Goal: Task Accomplishment & Management: Complete application form

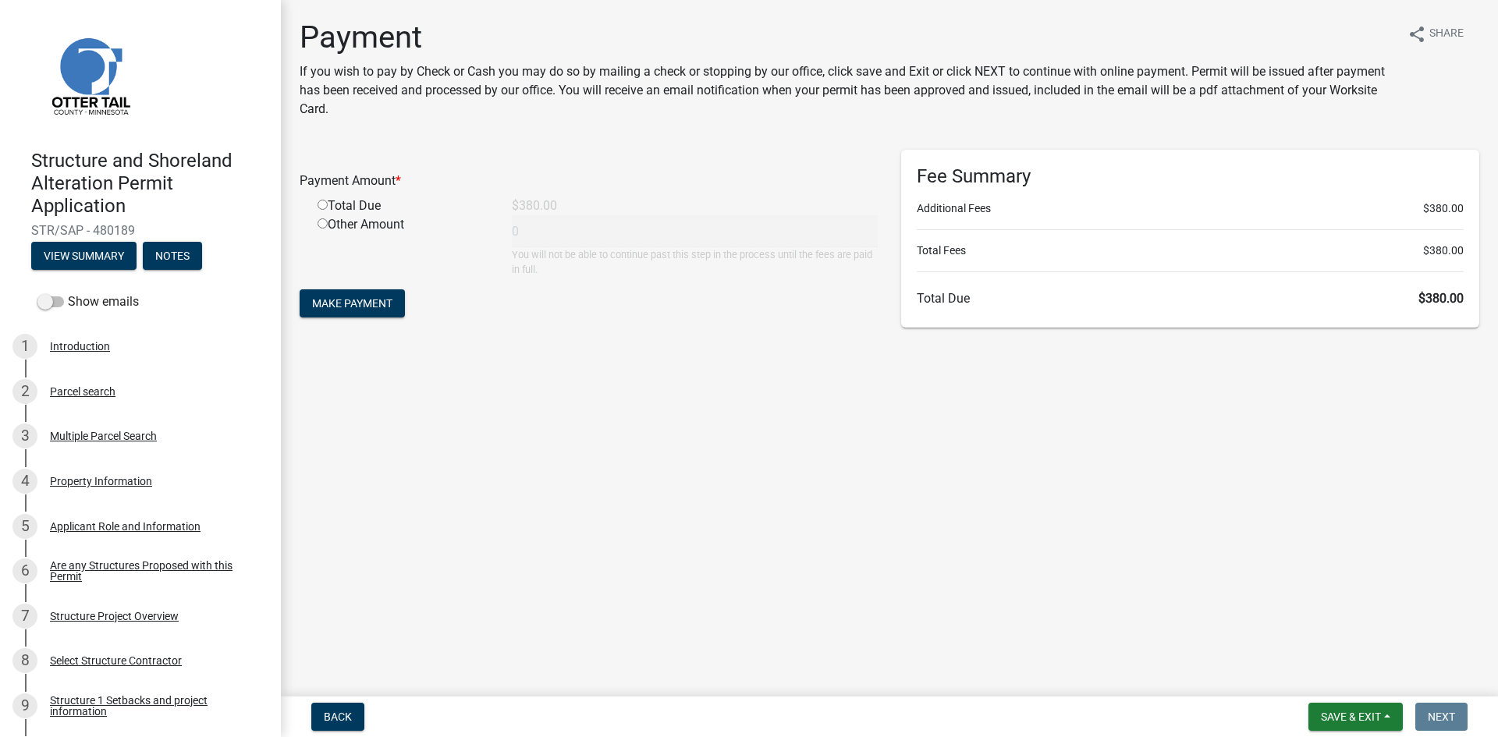
click at [324, 204] on input "radio" at bounding box center [323, 205] width 10 height 10
radio input "true"
type input "380"
click at [356, 295] on button "Make Payment" at bounding box center [352, 303] width 105 height 28
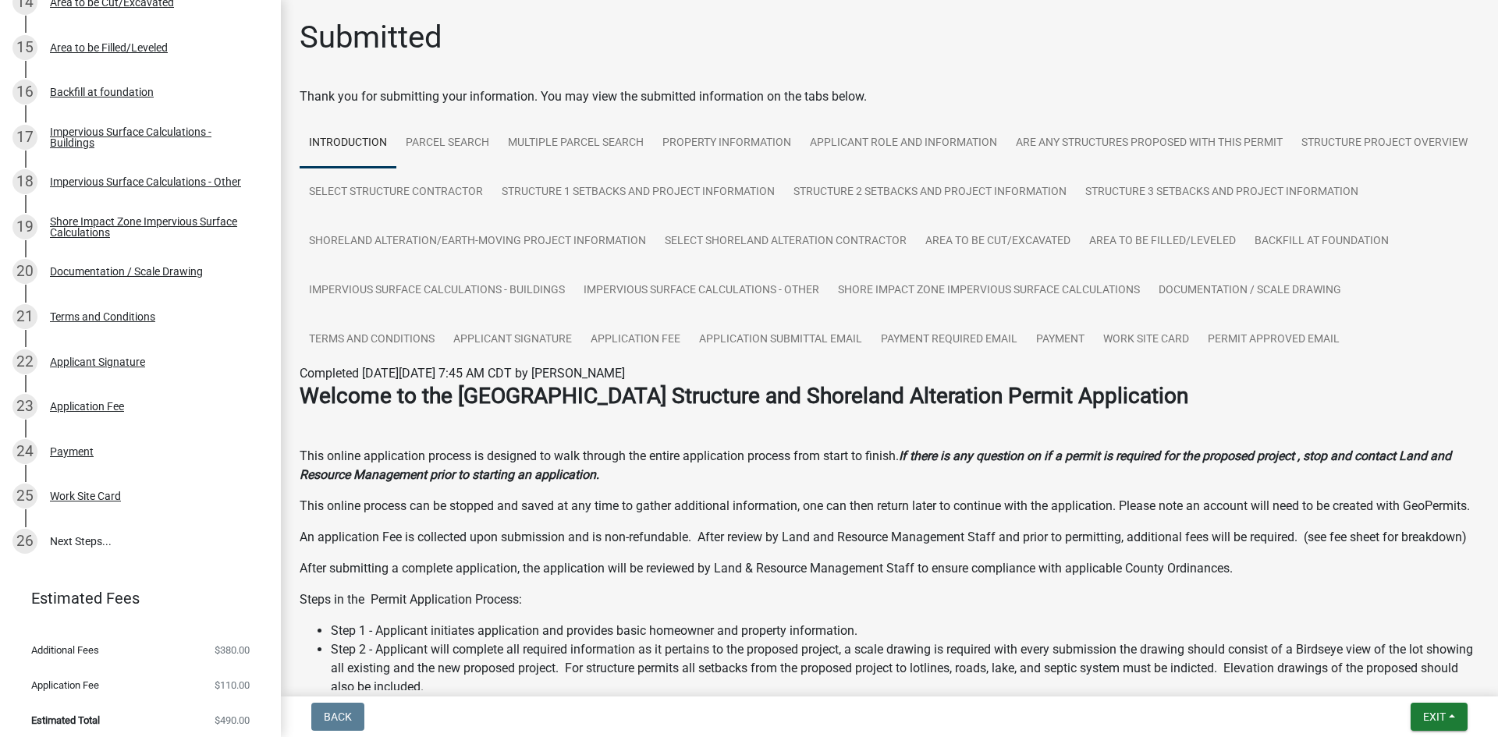
scroll to position [936, 0]
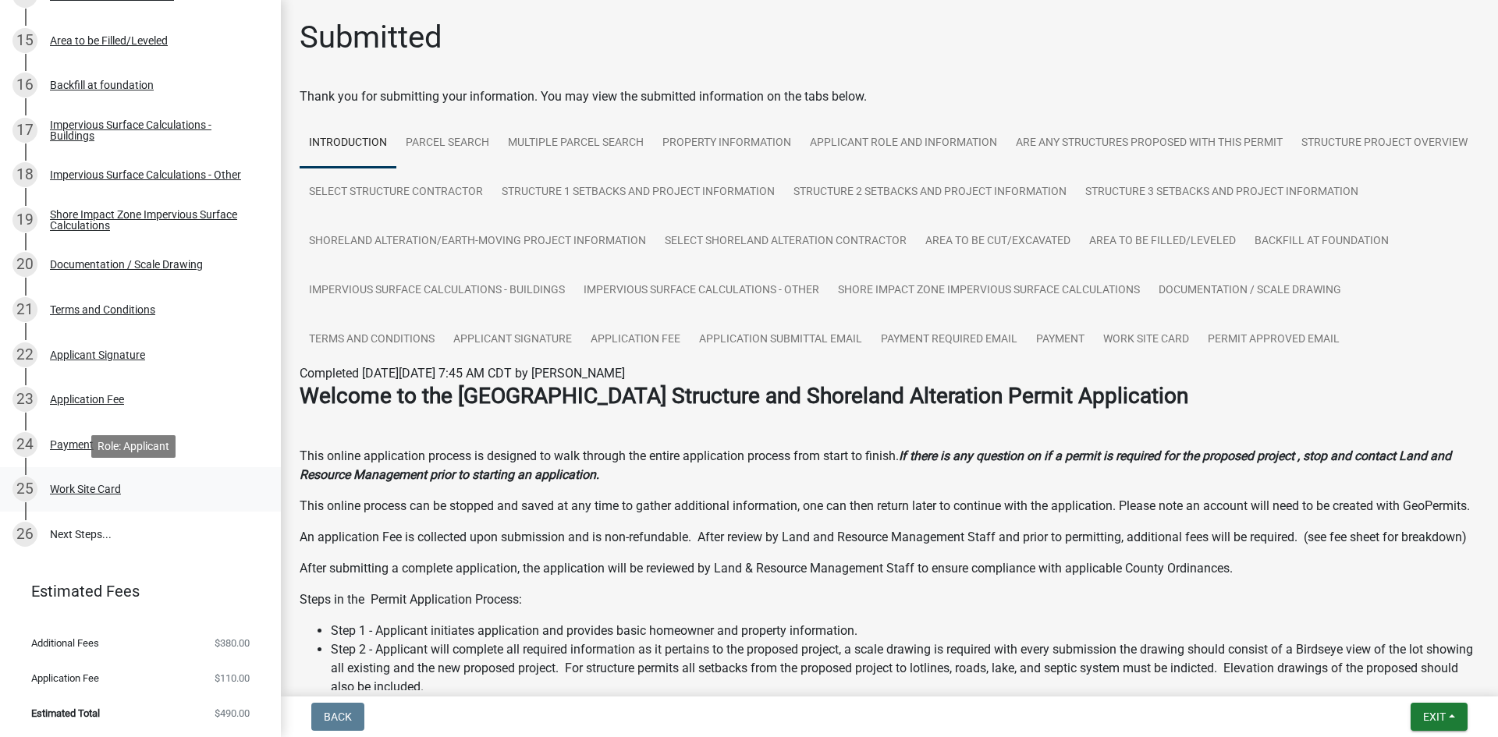
click at [83, 488] on div "Work Site Card" at bounding box center [85, 489] width 71 height 11
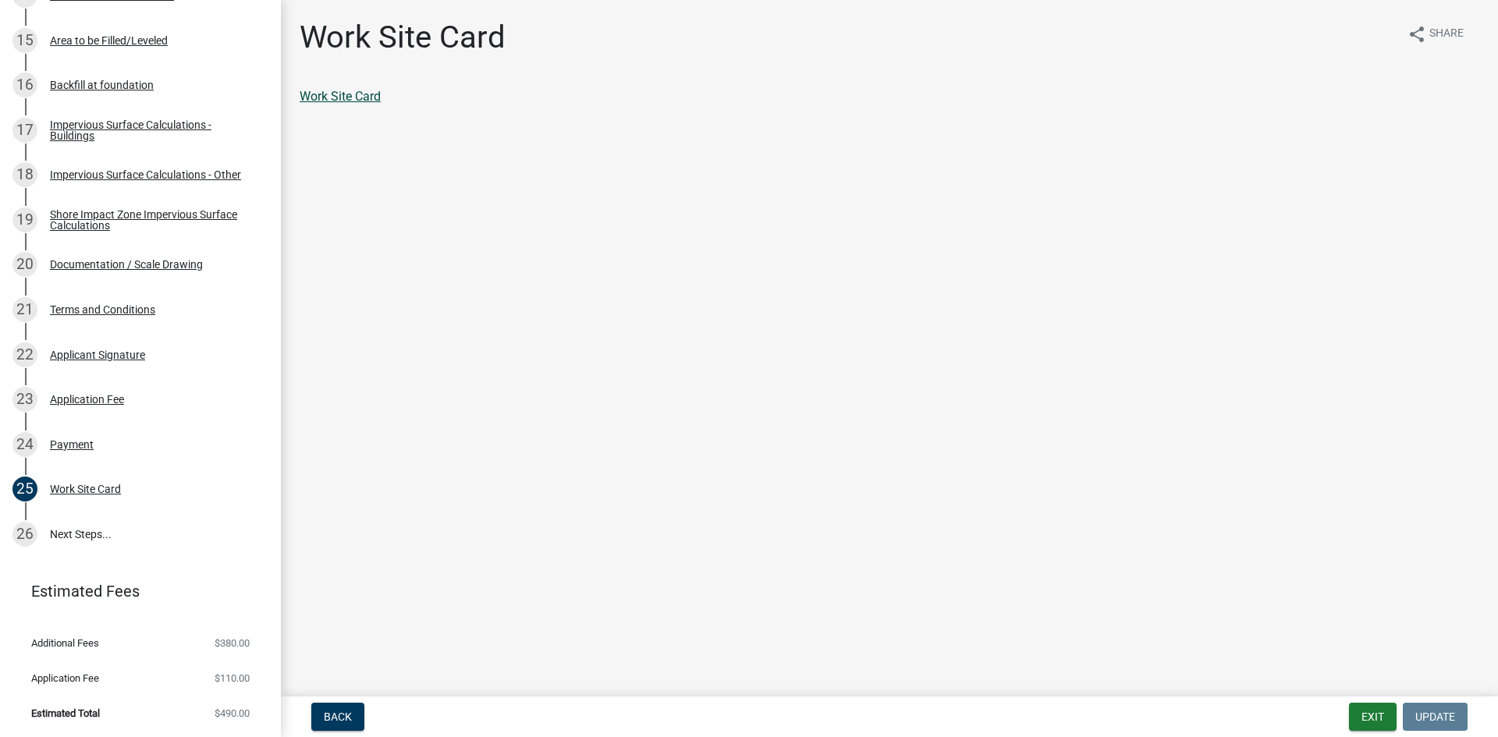
click at [363, 99] on link "Work Site Card" at bounding box center [340, 96] width 81 height 15
